Goal: Information Seeking & Learning: Learn about a topic

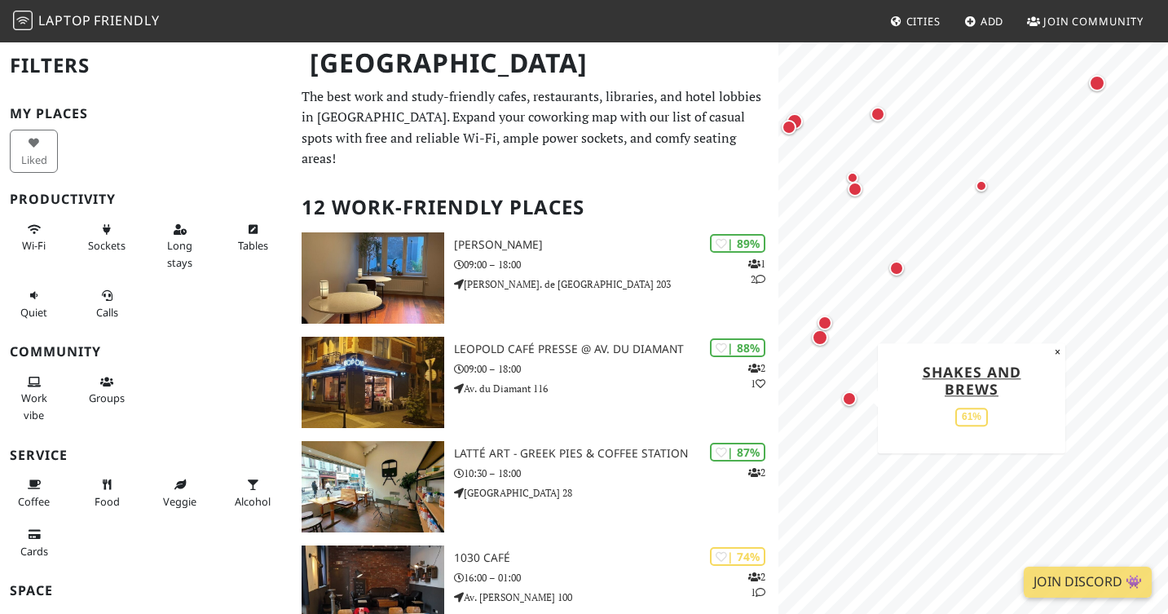
click at [850, 399] on div "Map marker" at bounding box center [849, 398] width 15 height 15
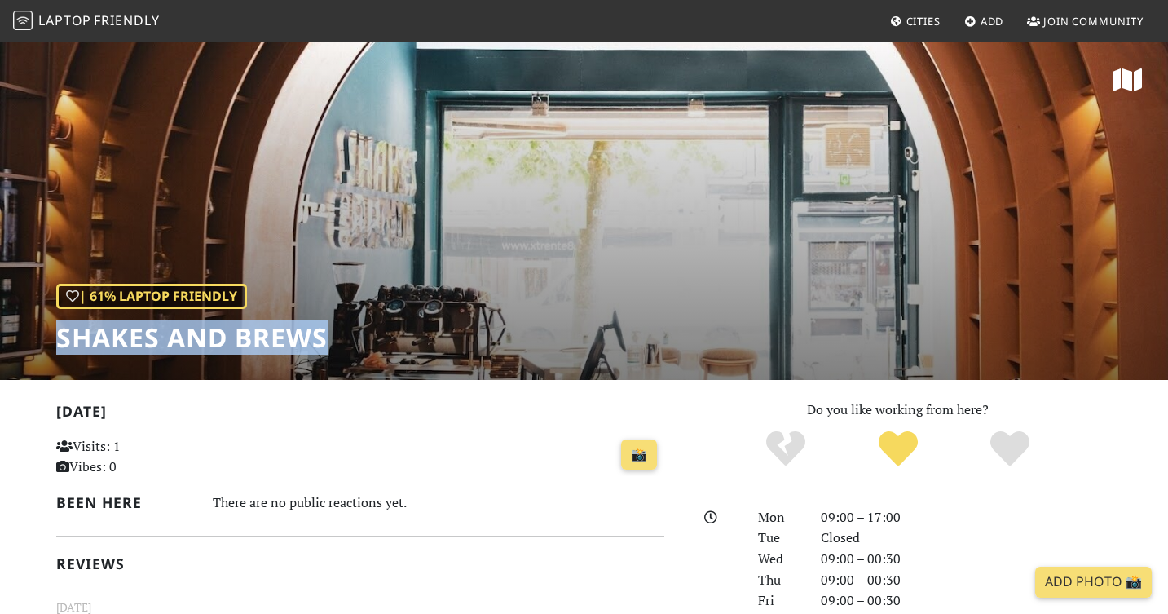
drag, startPoint x: 51, startPoint y: 338, endPoint x: 337, endPoint y: 338, distance: 286.1
click at [337, 338] on div "| 61% Laptop Friendly Shakes and Brews" at bounding box center [584, 210] width 1168 height 339
copy h1 "Shakes and Brews"
